Goal: Information Seeking & Learning: Get advice/opinions

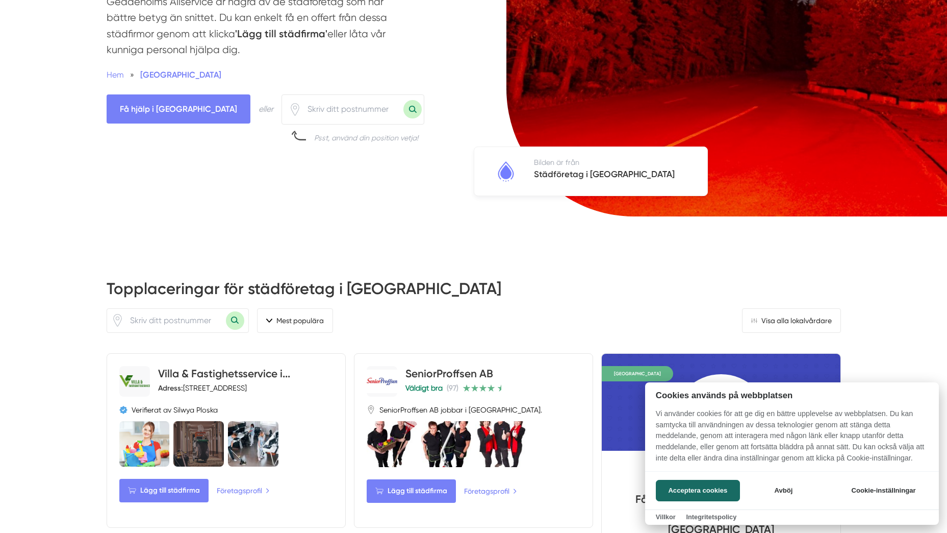
scroll to position [255, 0]
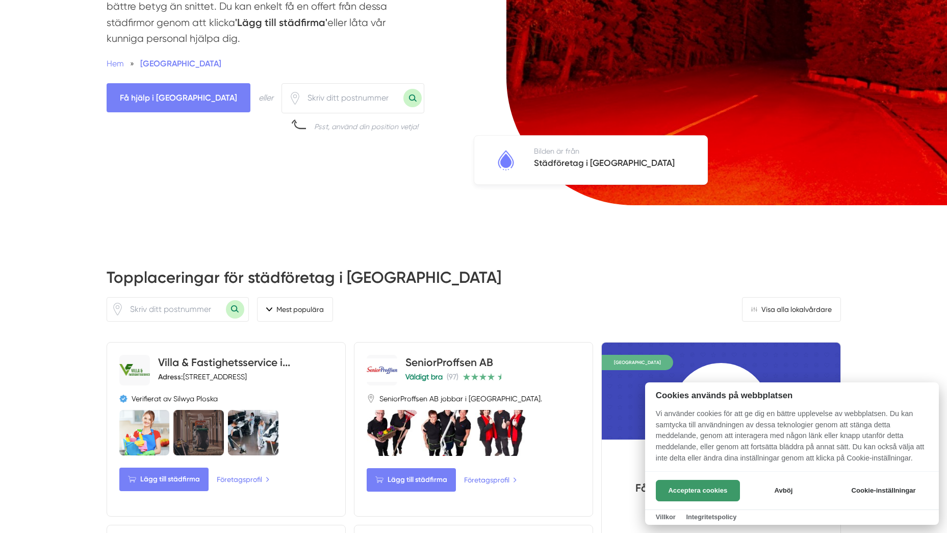
click at [707, 487] on button "Acceptera cookies" at bounding box center [698, 490] width 84 height 21
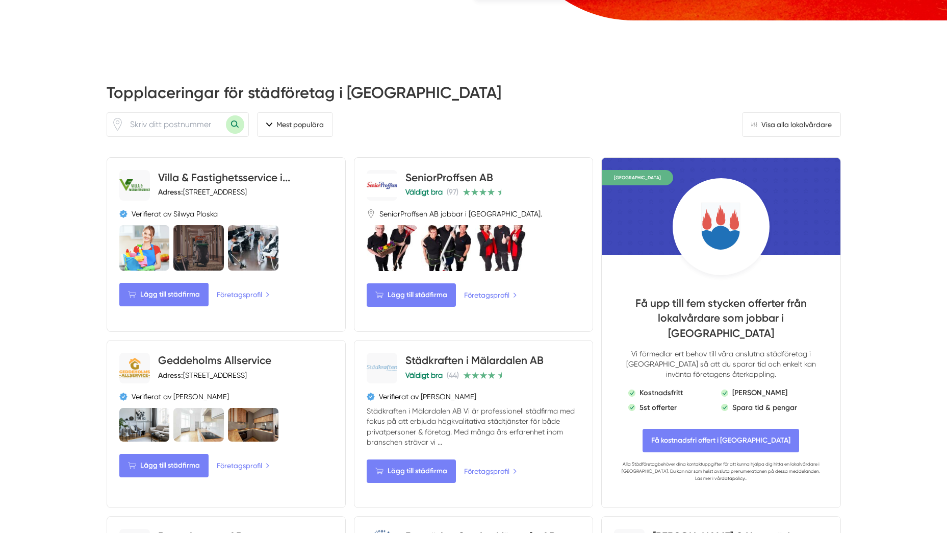
scroll to position [408, 0]
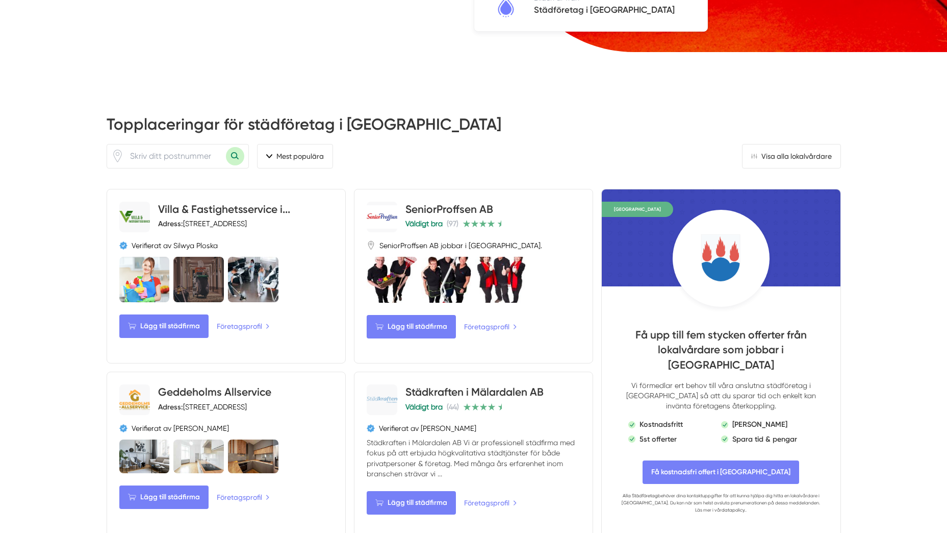
click at [190, 144] on input "number" at bounding box center [175, 155] width 102 height 23
click at [292, 144] on button "Mest populära" at bounding box center [295, 156] width 76 height 24
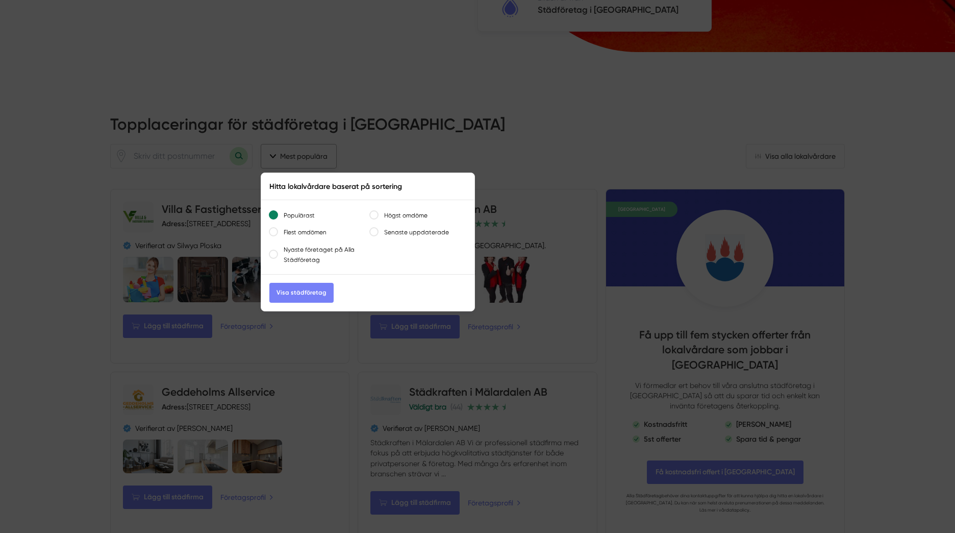
click at [292, 141] on div at bounding box center [477, 266] width 955 height 533
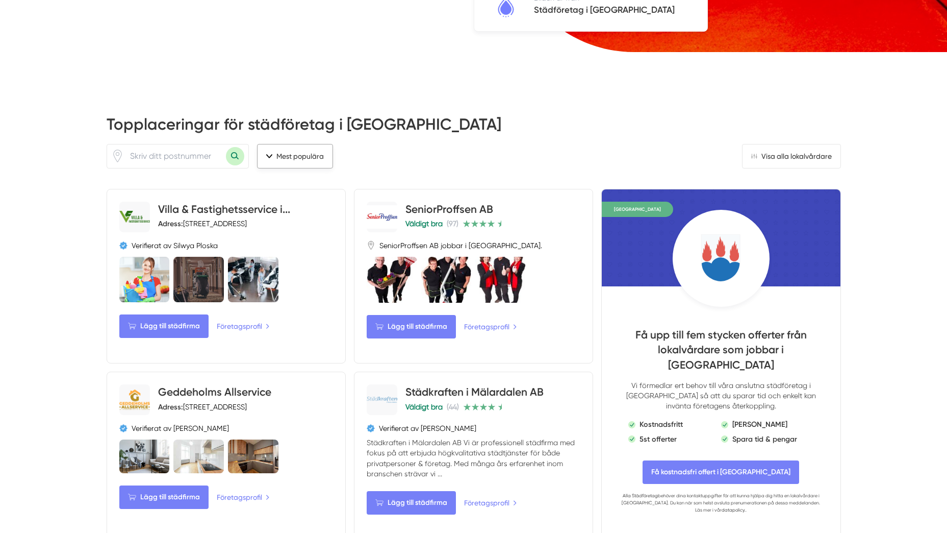
click at [306, 144] on button "Mest populära" at bounding box center [295, 156] width 76 height 24
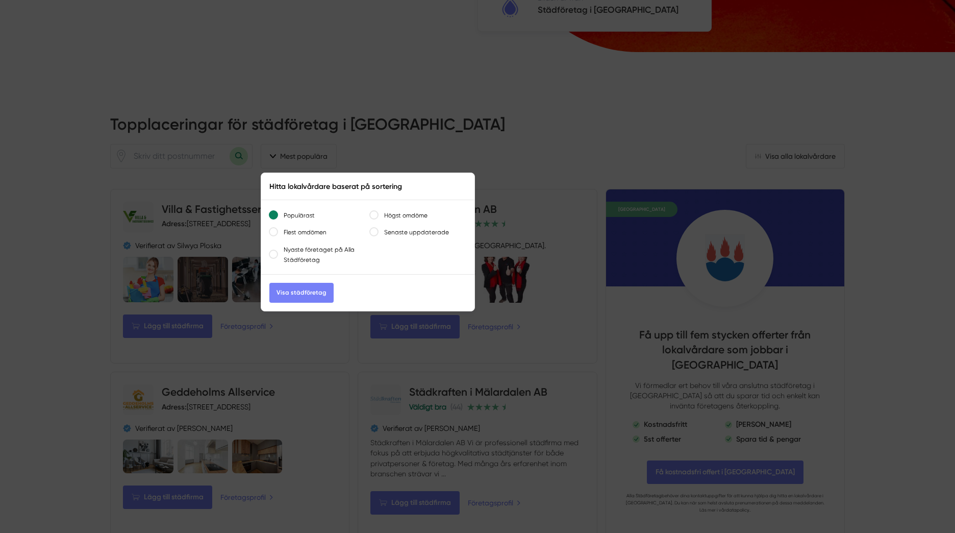
click at [407, 210] on label "Högst omdöme" at bounding box center [402, 215] width 49 height 10
click at [378, 211] on input "Högst omdöme" at bounding box center [374, 215] width 8 height 8
radio input "true"
click at [321, 283] on link "Visa städföretag" at bounding box center [301, 293] width 64 height 20
click at [161, 82] on div at bounding box center [477, 266] width 955 height 533
